Goal: Find specific page/section

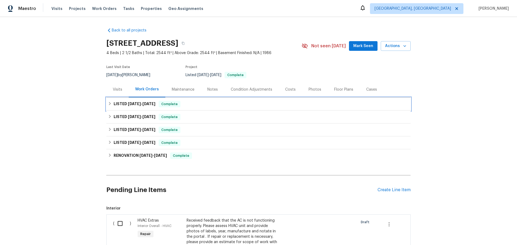
click at [145, 104] on span "[DATE]" at bounding box center [149, 104] width 13 height 4
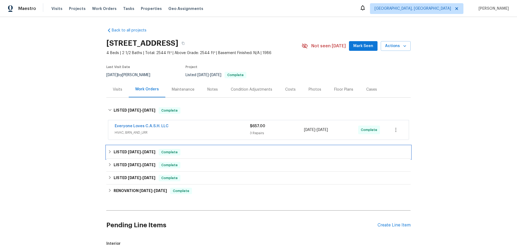
click at [136, 154] on span "[DATE]" at bounding box center [134, 152] width 13 height 4
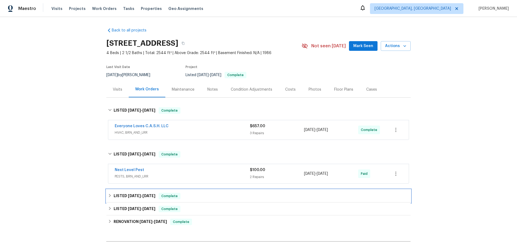
click at [140, 197] on span "[DATE]" at bounding box center [134, 196] width 13 height 4
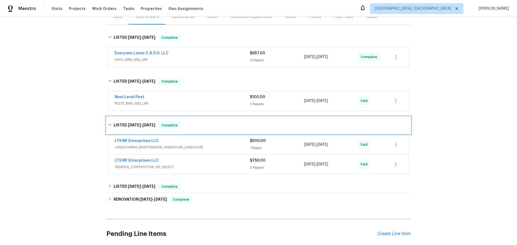
scroll to position [81, 0]
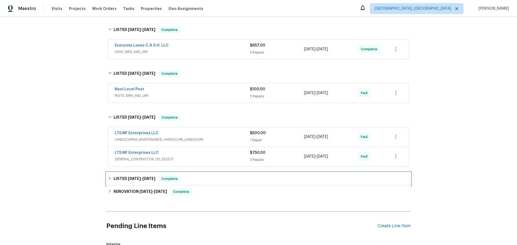
click at [140, 181] on h6 "LISTED [DATE] - [DATE]" at bounding box center [135, 179] width 42 height 6
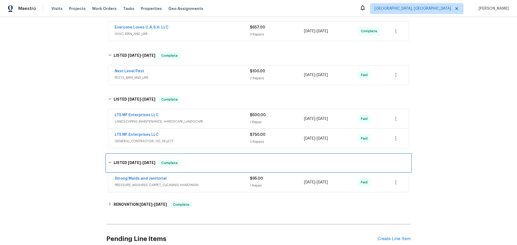
scroll to position [108, 0]
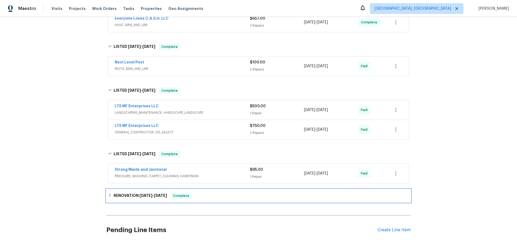
click at [154, 196] on span "[DATE]" at bounding box center [160, 196] width 13 height 4
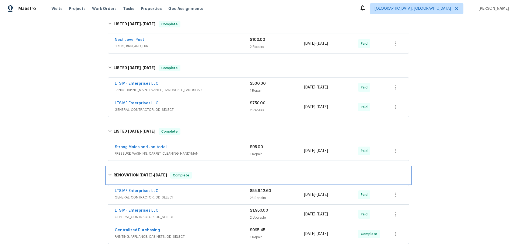
scroll to position [162, 0]
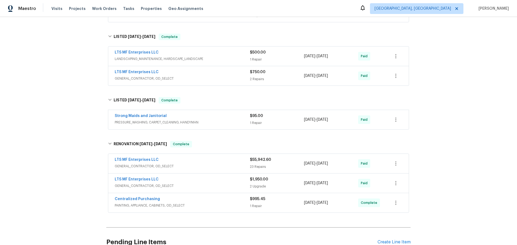
click at [215, 167] on span "GENERAL_CONTRACTOR, OD_SELECT" at bounding box center [182, 166] width 135 height 5
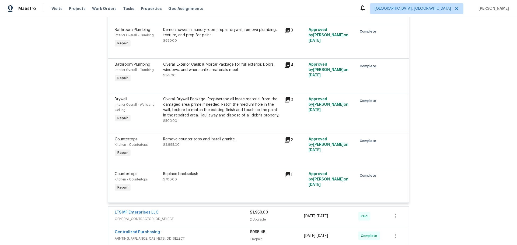
scroll to position [1293, 0]
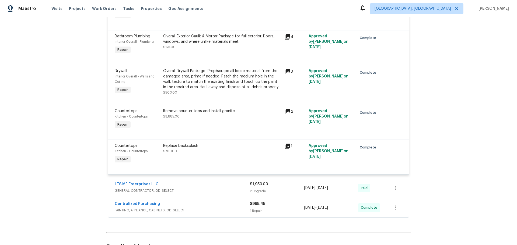
click at [211, 185] on div "LTS MF Enterprises LLC" at bounding box center [182, 185] width 135 height 6
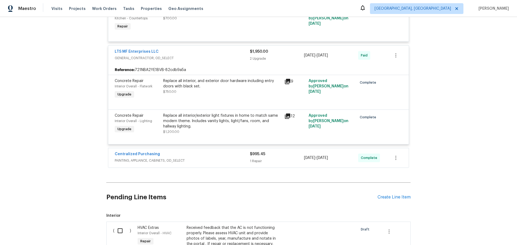
scroll to position [1428, 0]
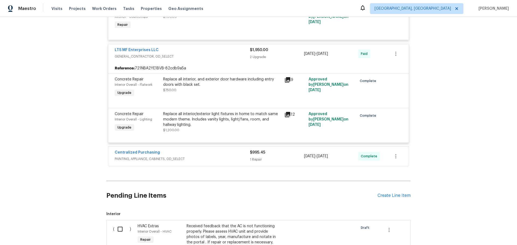
click at [227, 159] on span "PAINTING, APPLIANCE, CABINETS, OD_SELECT" at bounding box center [182, 159] width 135 height 5
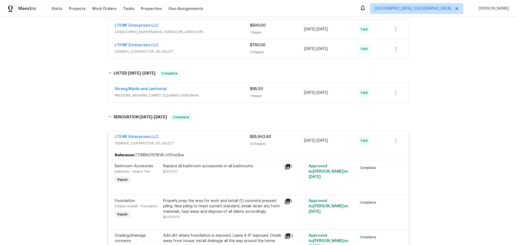
scroll to position [0, 0]
